Goal: Task Accomplishment & Management: Use online tool/utility

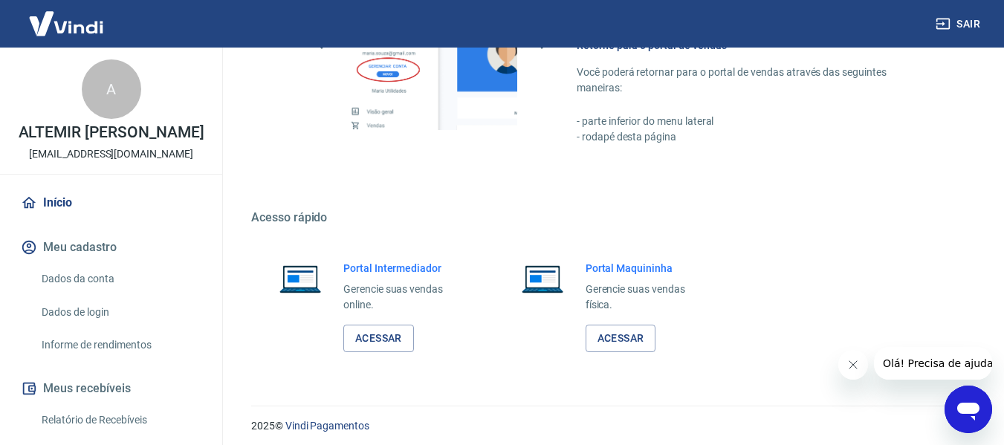
scroll to position [774, 0]
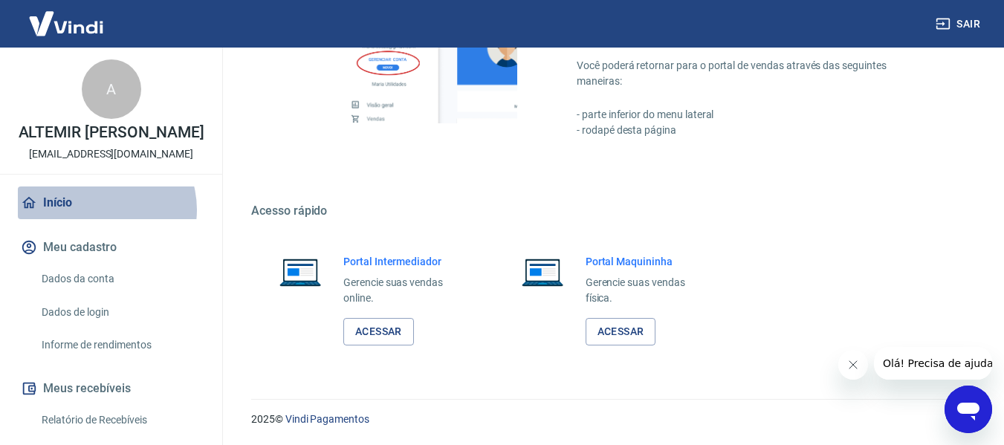
click at [100, 210] on link "Início" at bounding box center [111, 202] width 186 height 33
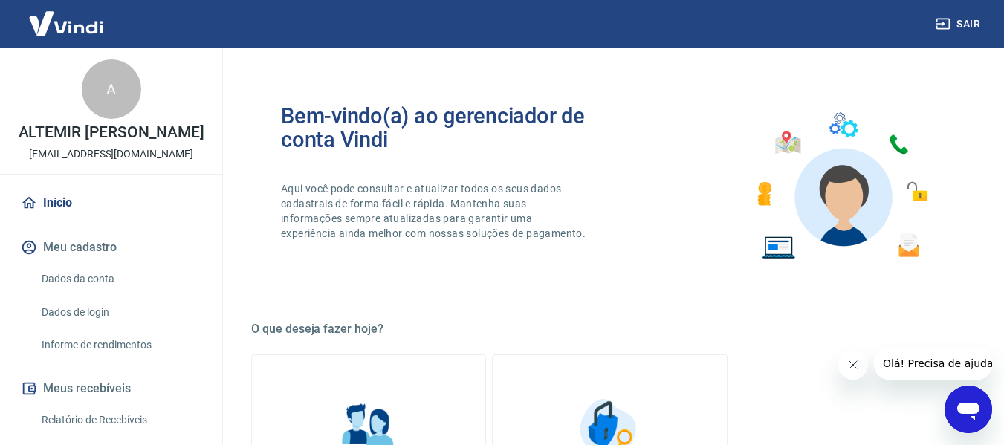
scroll to position [0, 0]
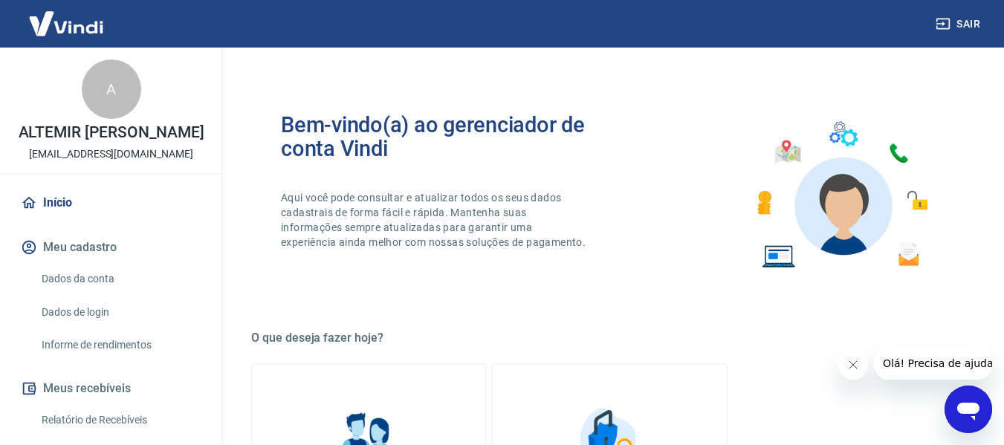
click at [67, 208] on link "Início" at bounding box center [111, 202] width 186 height 33
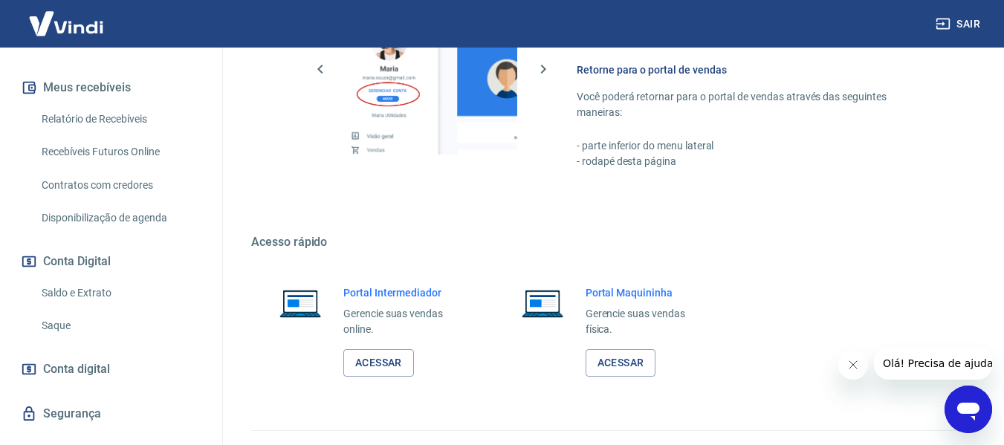
scroll to position [331, 0]
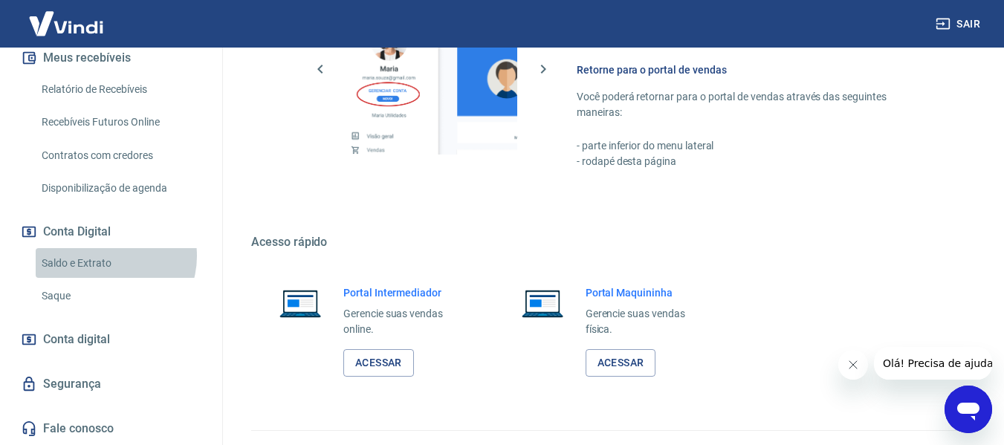
click at [107, 256] on link "Saldo e Extrato" at bounding box center [120, 263] width 169 height 30
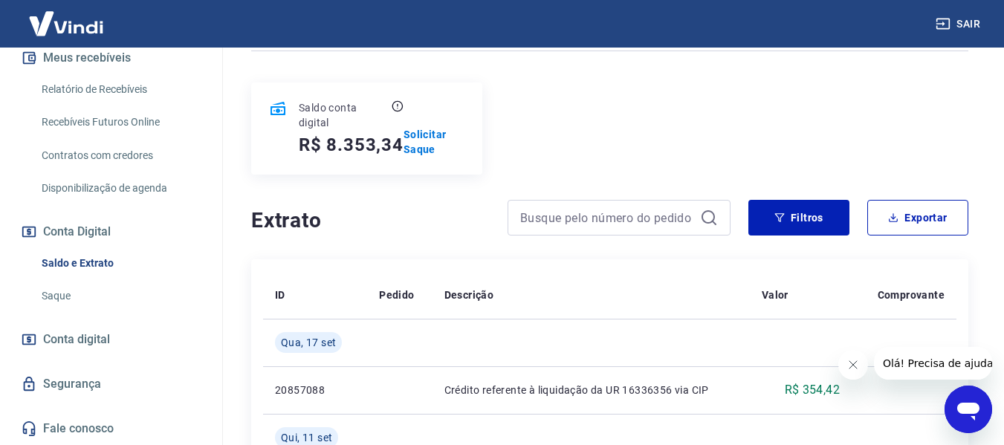
scroll to position [124, 0]
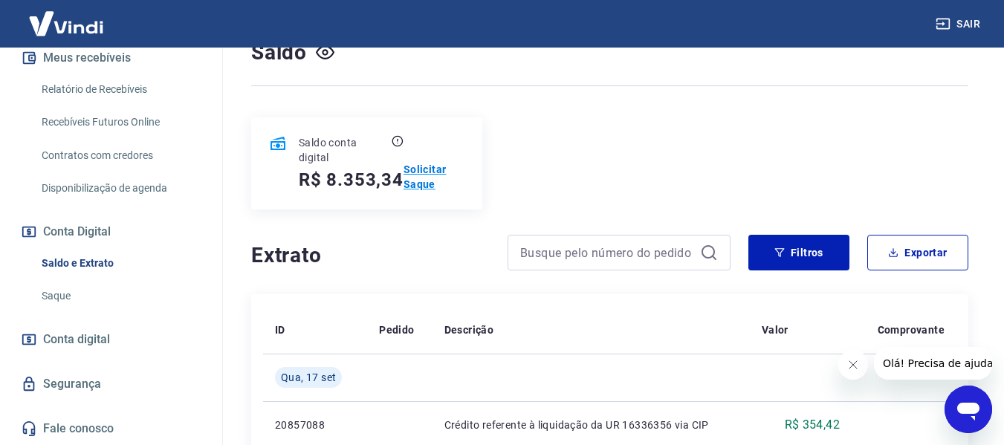
click at [421, 187] on p "Solicitar Saque" at bounding box center [433, 177] width 61 height 30
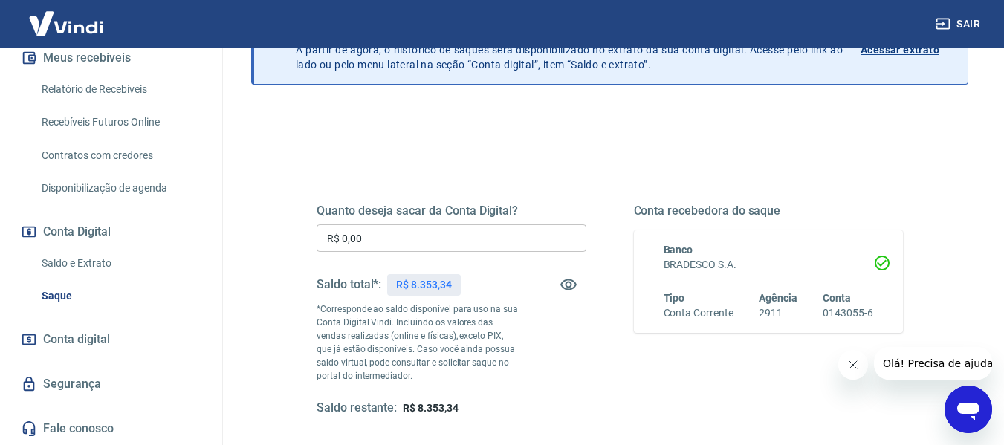
scroll to position [124, 0]
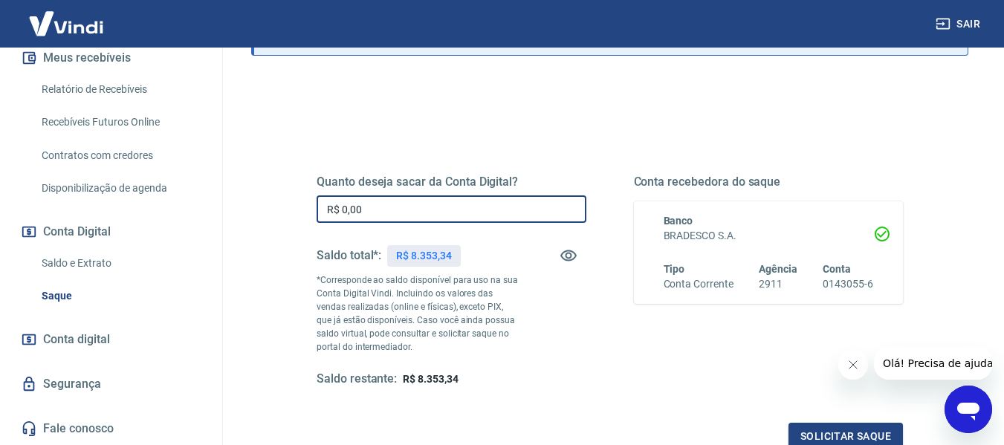
click at [471, 216] on input "R$ 0,00" at bounding box center [451, 208] width 270 height 27
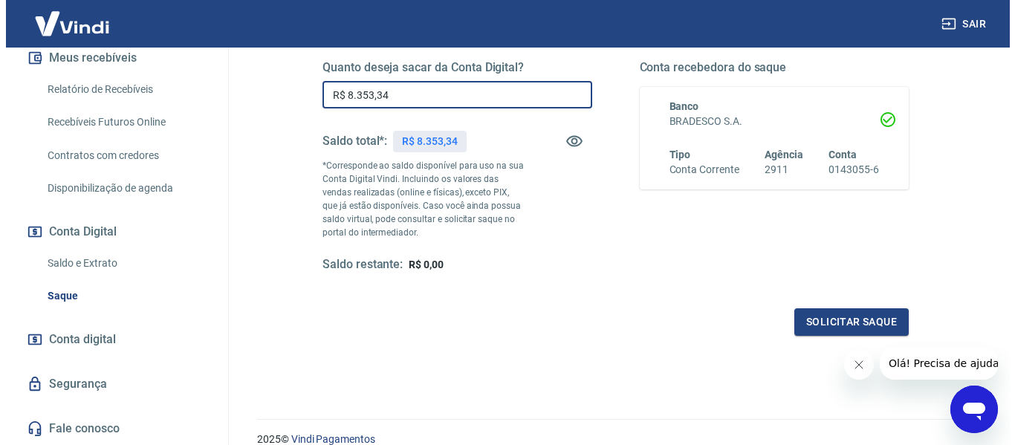
scroll to position [247, 0]
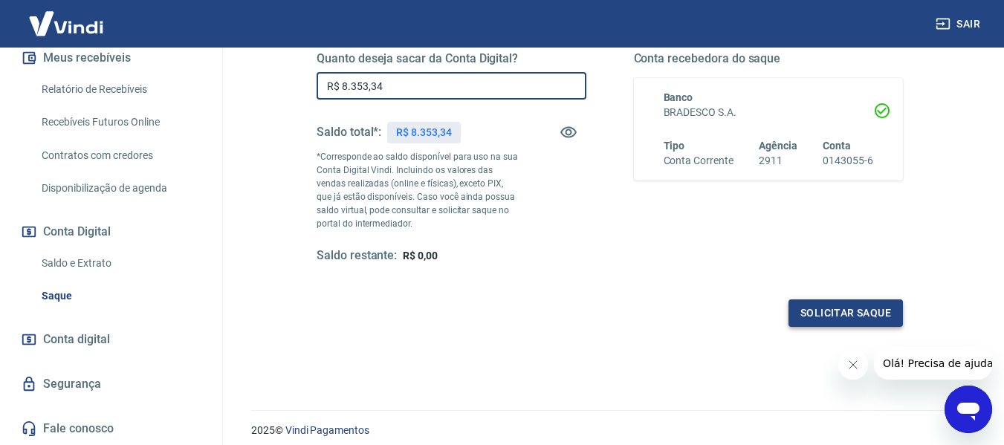
type input "R$ 8.353,34"
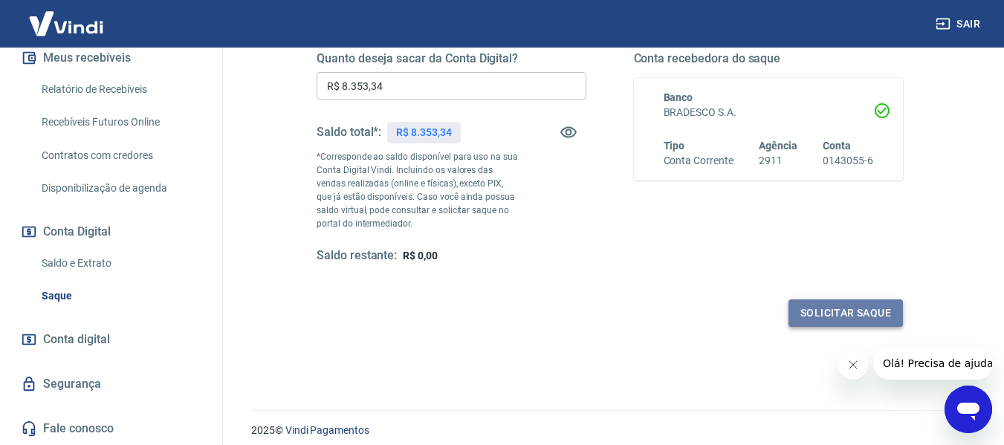
click at [801, 307] on button "Solicitar saque" at bounding box center [845, 312] width 114 height 27
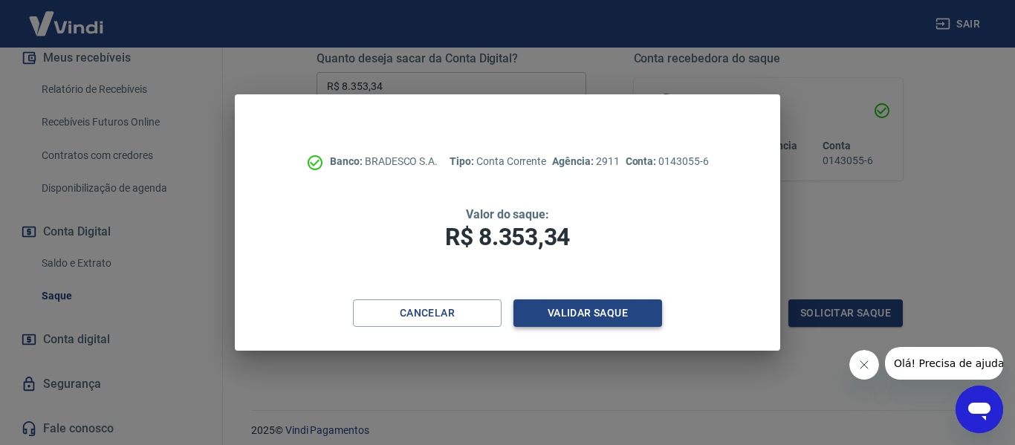
click at [587, 308] on button "Validar saque" at bounding box center [587, 312] width 149 height 27
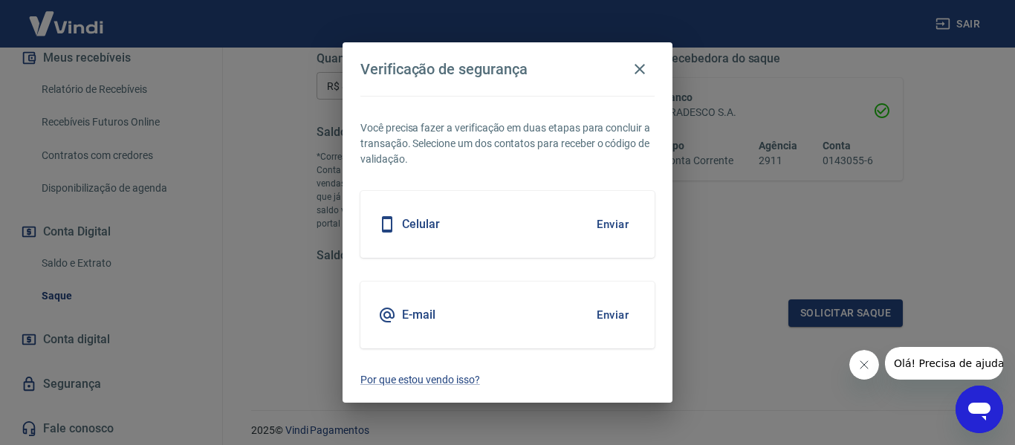
click at [612, 230] on button "Enviar" at bounding box center [612, 224] width 48 height 31
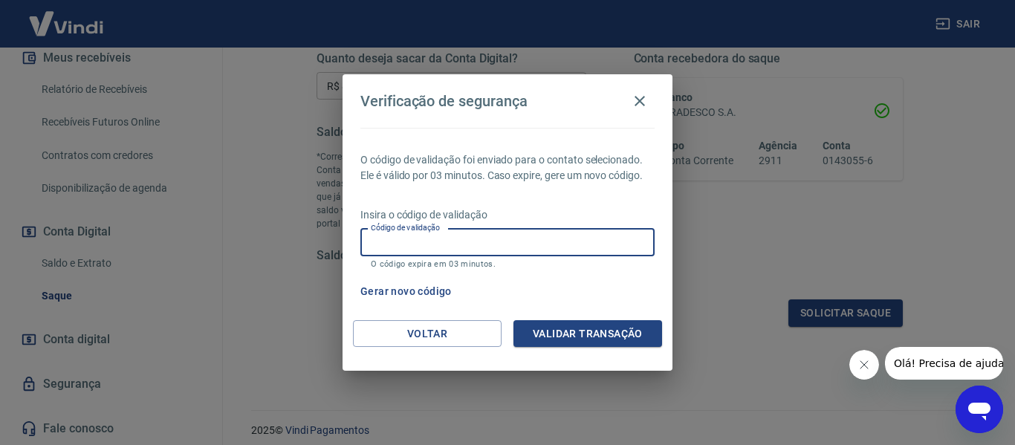
click at [600, 235] on input "Código de validação" at bounding box center [507, 242] width 294 height 27
click at [381, 236] on input "Código de validação" at bounding box center [507, 242] width 294 height 27
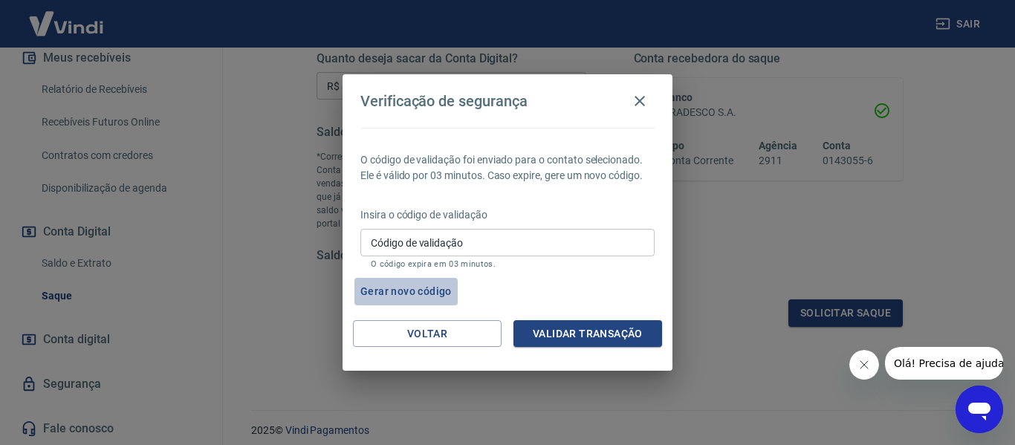
click at [385, 282] on button "Gerar novo código" at bounding box center [405, 291] width 103 height 27
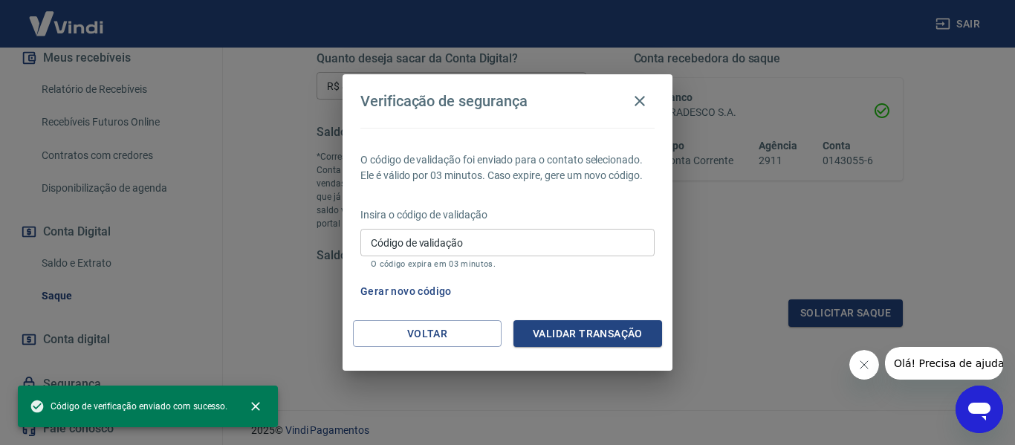
click at [403, 253] on input "Código de validação" at bounding box center [507, 242] width 294 height 27
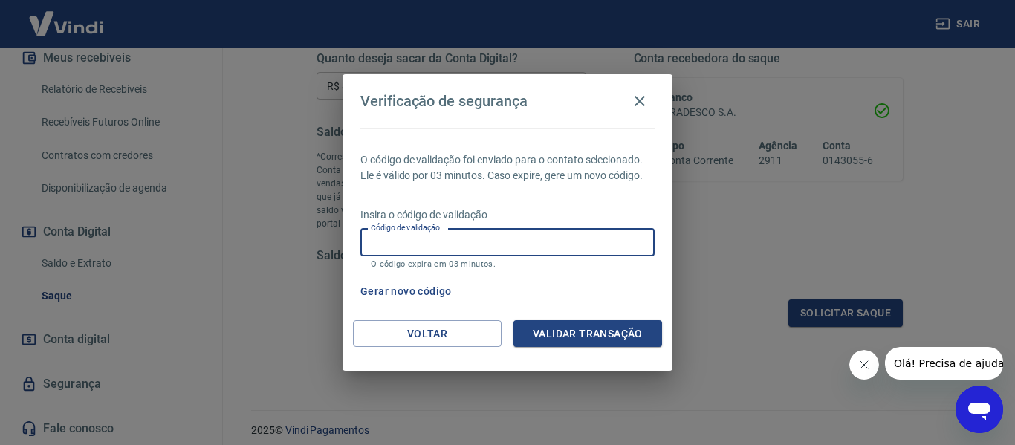
click at [650, 191] on div "O código de validação foi enviado para o contato selecionado. Ele é válido por …" at bounding box center [508, 224] width 330 height 192
click at [513, 251] on input "Código de validação" at bounding box center [507, 242] width 294 height 27
click at [395, 339] on button "Voltar" at bounding box center [427, 333] width 149 height 27
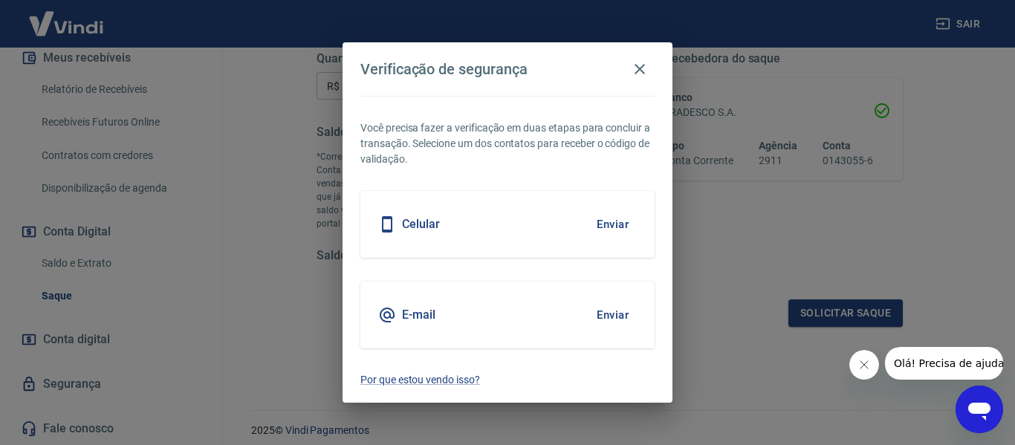
click at [601, 311] on button "Enviar" at bounding box center [612, 314] width 48 height 31
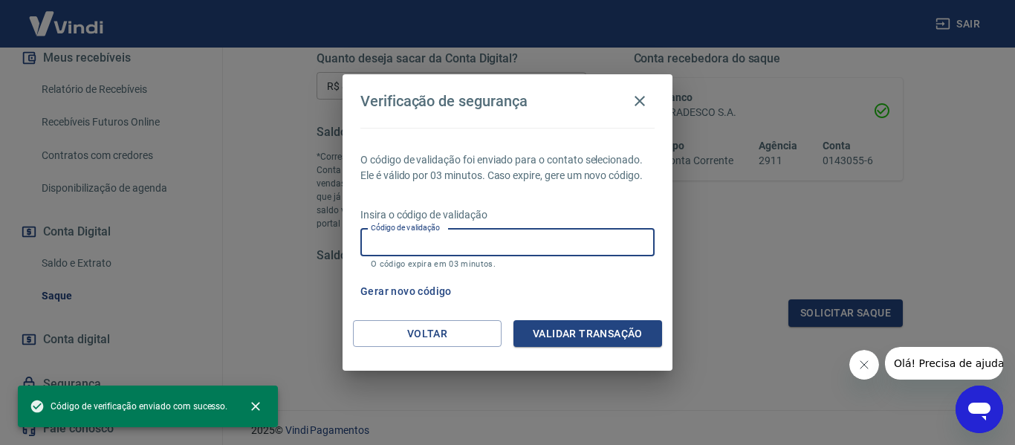
click at [543, 249] on input "Código de validação" at bounding box center [507, 242] width 294 height 27
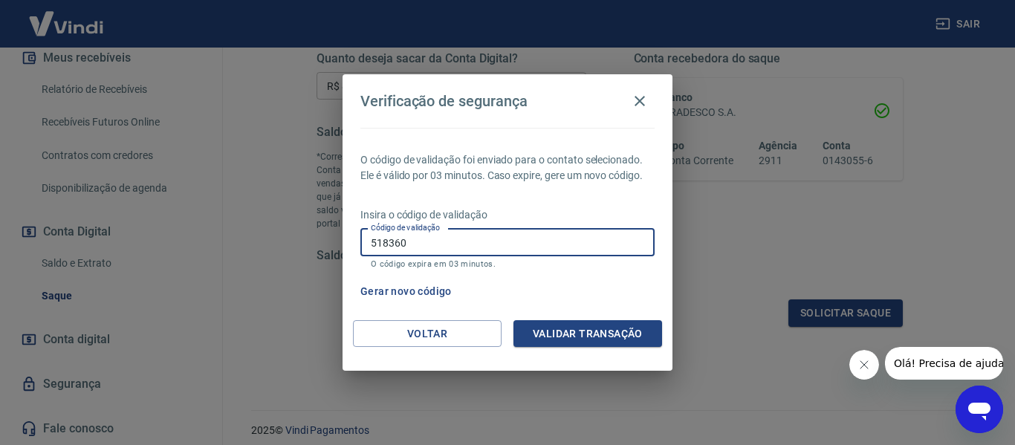
type input "518360"
click at [571, 331] on button "Validar transação" at bounding box center [587, 333] width 149 height 27
